Goal: Navigation & Orientation: Find specific page/section

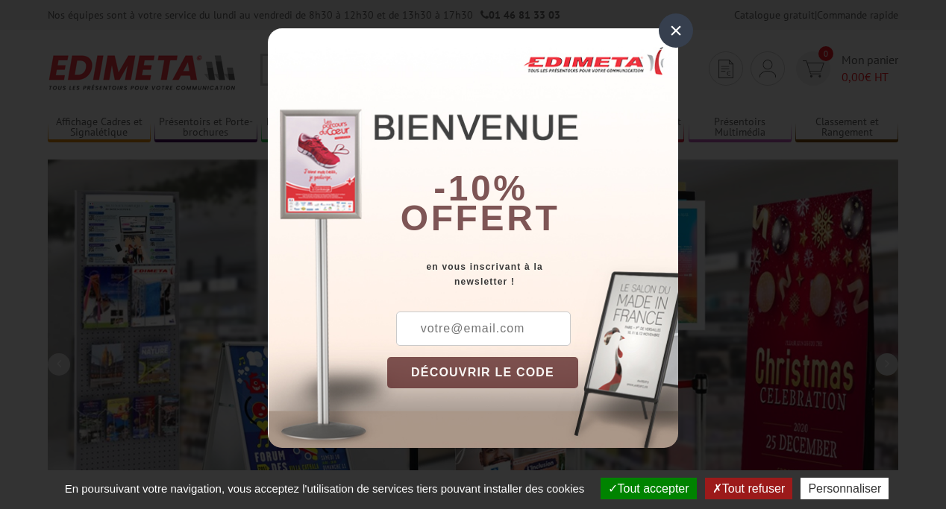
click at [641, 489] on button "Tout accepter" at bounding box center [648, 489] width 96 height 22
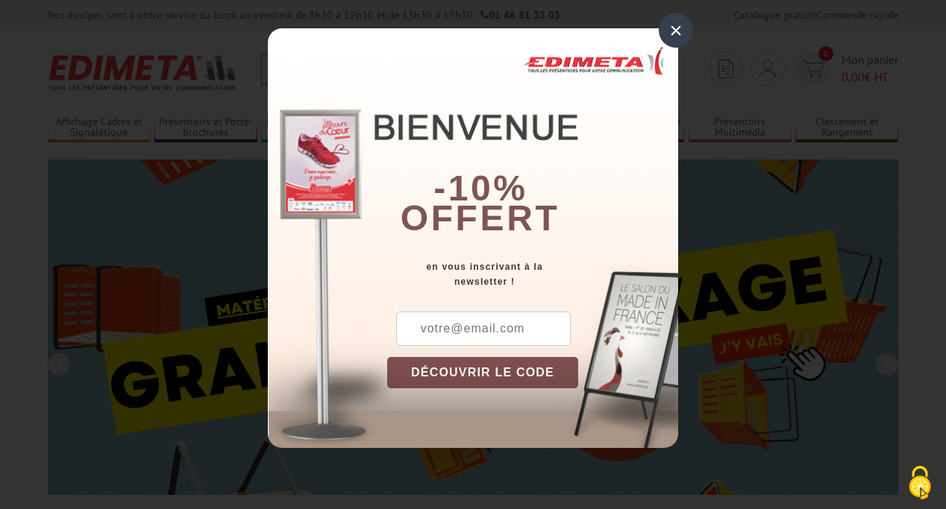
click at [676, 31] on div "×" at bounding box center [676, 30] width 34 height 34
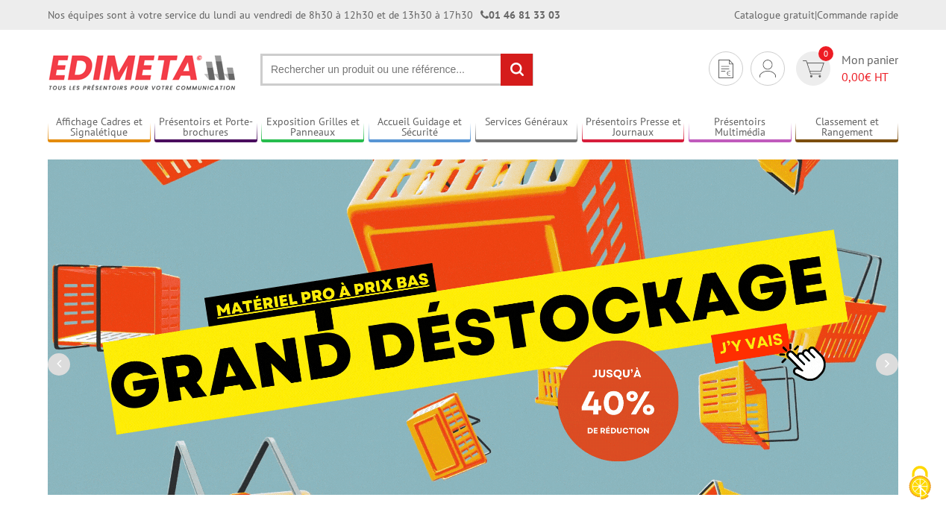
click at [0, 0] on div "Nos équipes sont à votre service du lundi au vendredi de 8h30 à 12h30 et de 13h…" at bounding box center [473, 15] width 946 height 30
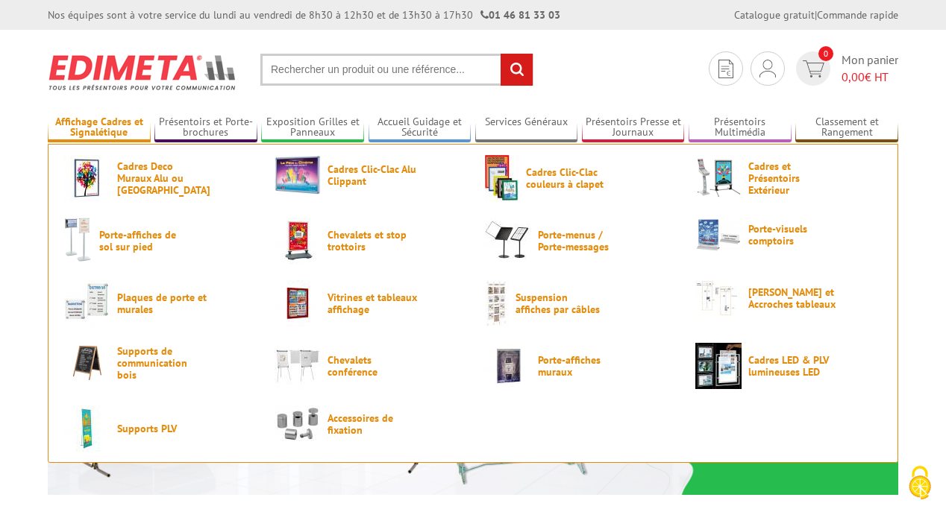
click at [98, 128] on link "Affichage Cadres et Signalétique" at bounding box center [99, 128] width 103 height 25
